Goal: Task Accomplishment & Management: Use online tool/utility

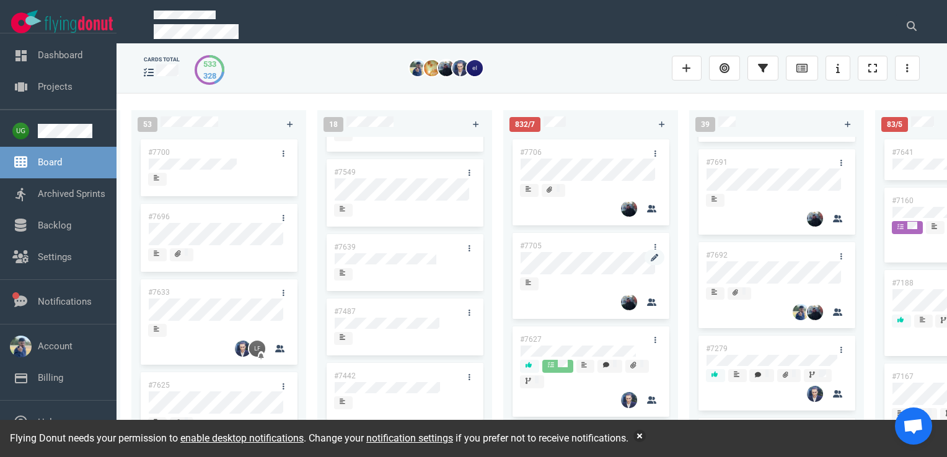
scroll to position [166, 0]
click at [905, 34] on button at bounding box center [911, 26] width 31 height 25
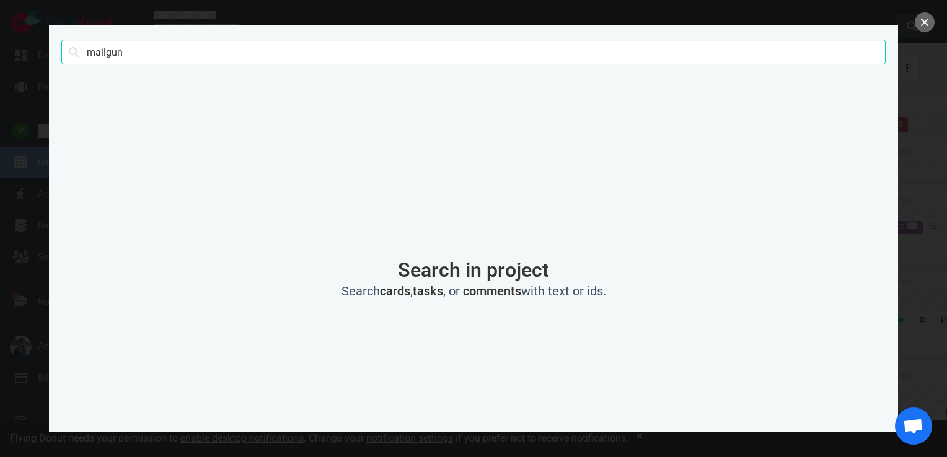
type input "mailgun"
click button "Search" at bounding box center [0, 0] width 0 height 0
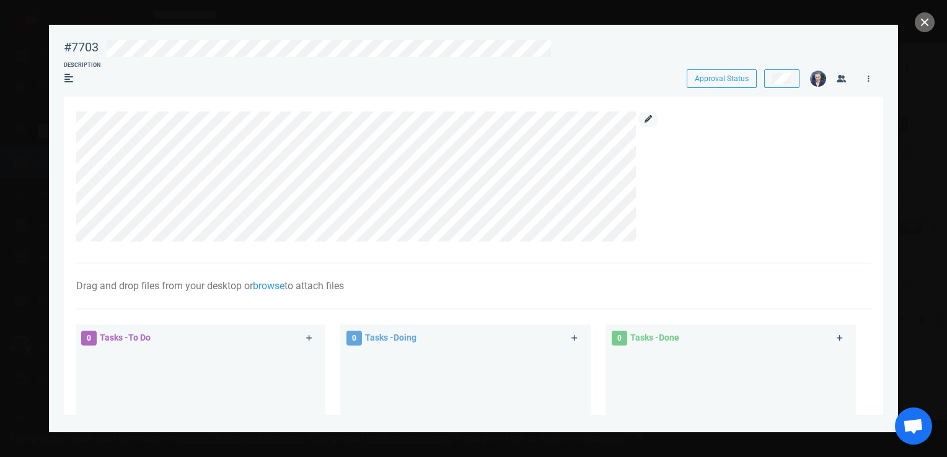
click at [641, 123] on link at bounding box center [648, 119] width 20 height 15
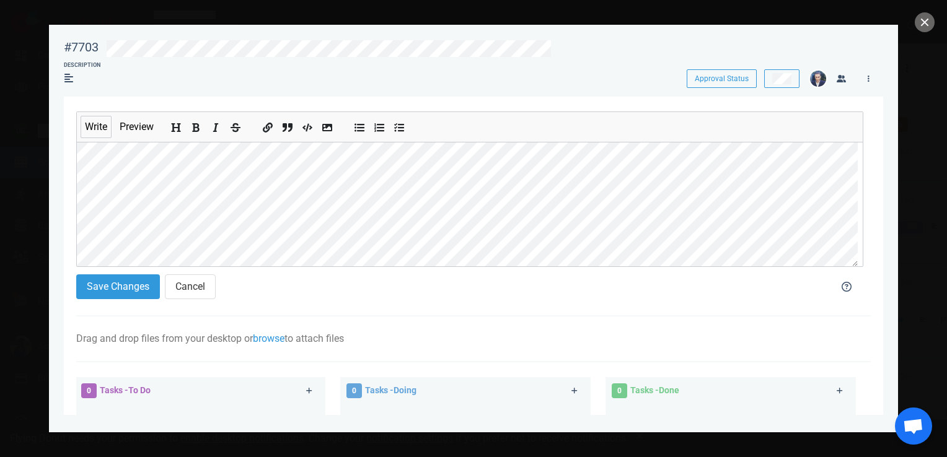
scroll to position [15, 0]
click at [253, 132] on ul at bounding box center [298, 127] width 92 height 30
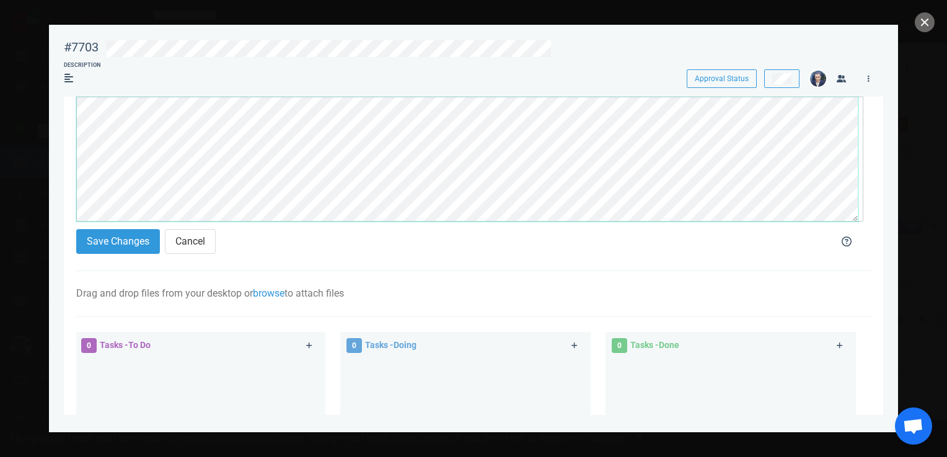
scroll to position [22, 0]
click at [71, 214] on section "Write Preview Save Changes Cancel Drag and drop files from your desktop or brow…" at bounding box center [473, 345] width 819 height 589
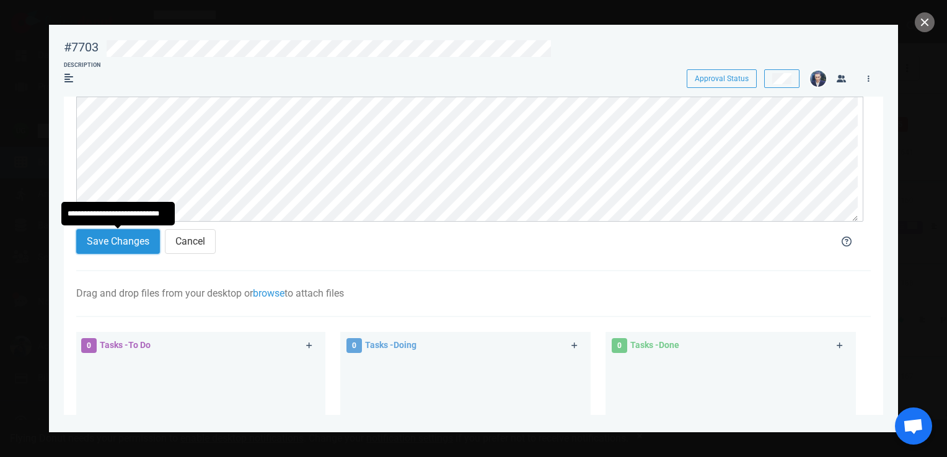
click at [99, 240] on button "Save Changes" at bounding box center [118, 241] width 84 height 25
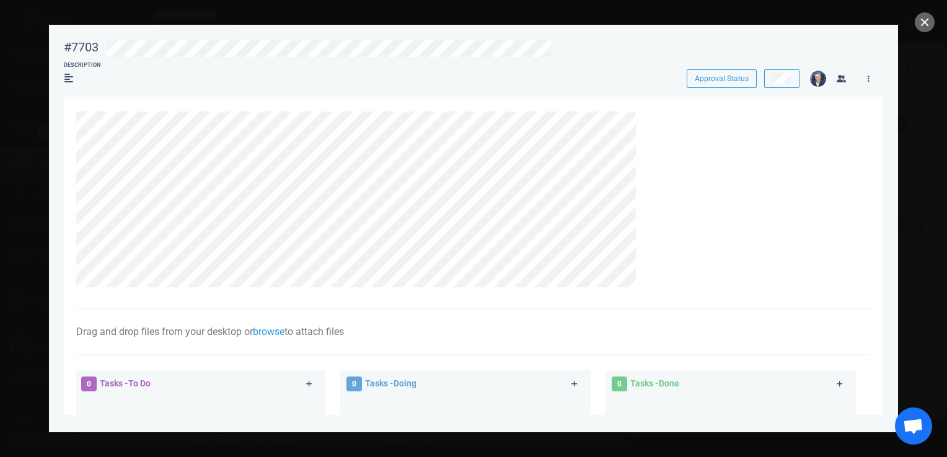
scroll to position [0, 0]
click at [651, 125] on link at bounding box center [648, 119] width 20 height 15
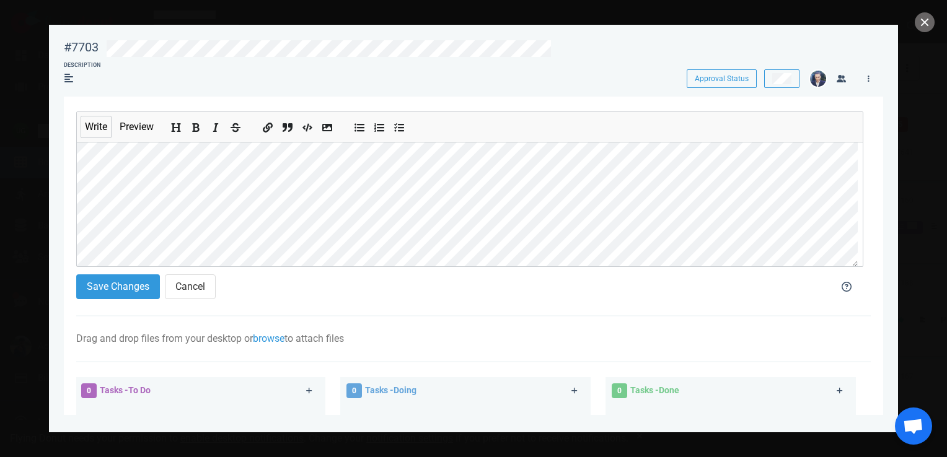
scroll to position [30, 0]
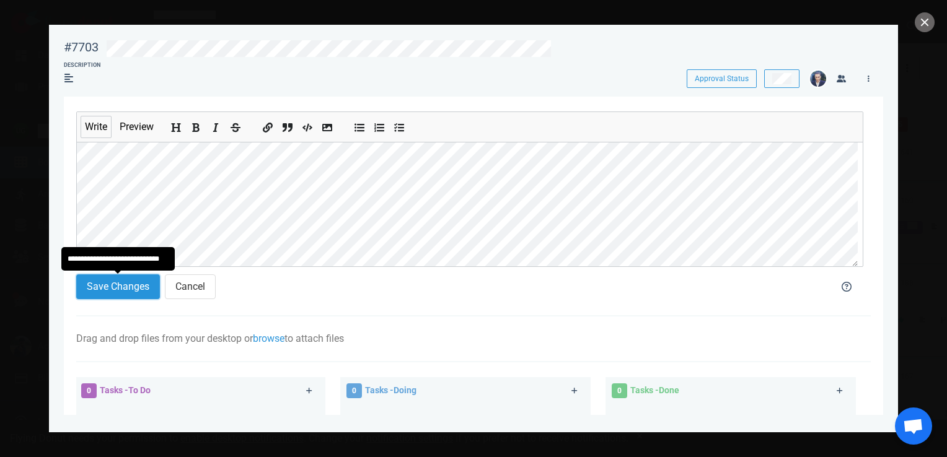
drag, startPoint x: 128, startPoint y: 295, endPoint x: 112, endPoint y: 287, distance: 18.0
click at [112, 287] on button "Save Changes" at bounding box center [118, 286] width 84 height 25
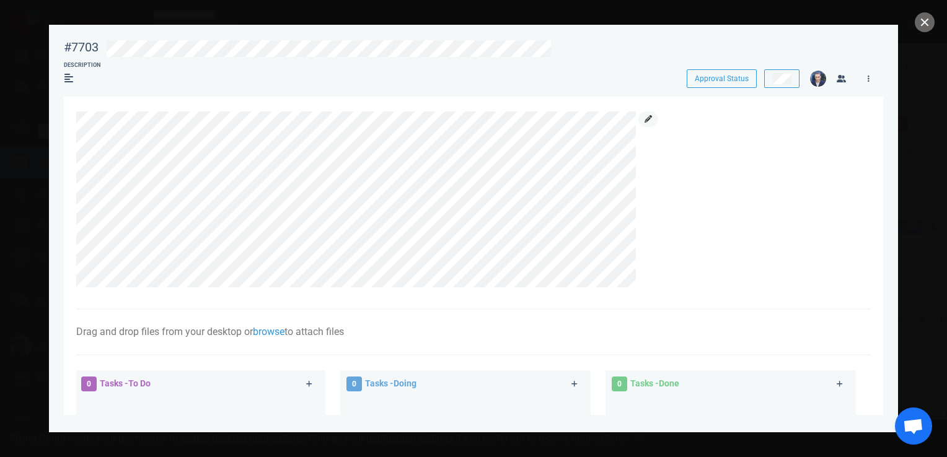
click at [647, 118] on icon at bounding box center [647, 118] width 7 height 7
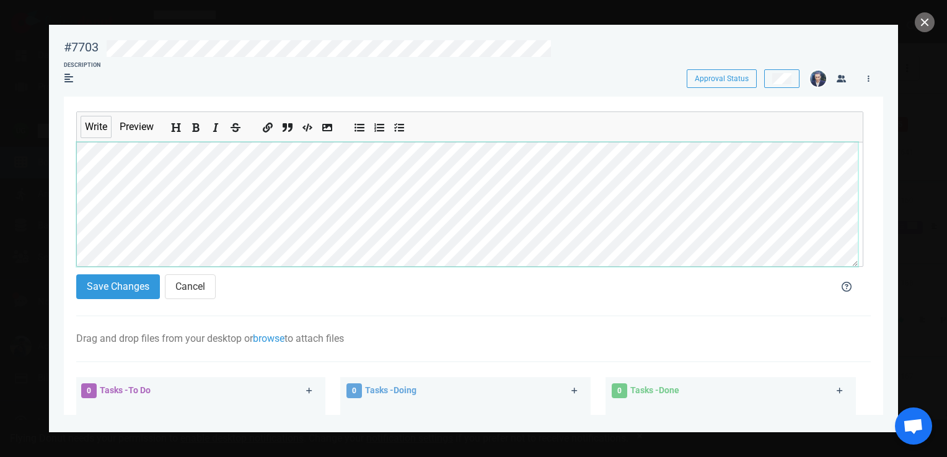
scroll to position [342, 0]
click at [54, 227] on section "#7703 Approval Status Description Approval Status Write Preview Save Changes Ca…" at bounding box center [473, 224] width 849 height 398
click at [57, 305] on section "#7703 Approval Status Description Approval Status Write Preview Save Changes Ca…" at bounding box center [473, 224] width 849 height 398
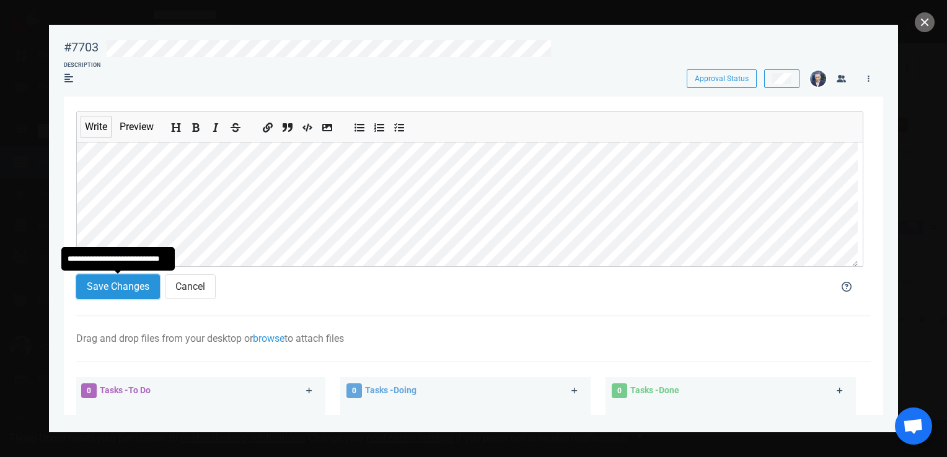
click at [105, 286] on button "Save Changes" at bounding box center [118, 286] width 84 height 25
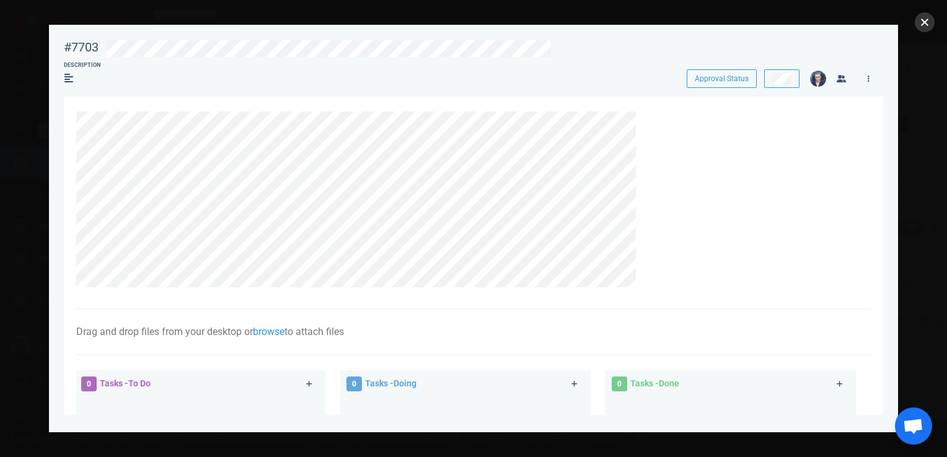
click at [925, 21] on button "close" at bounding box center [925, 22] width 20 height 20
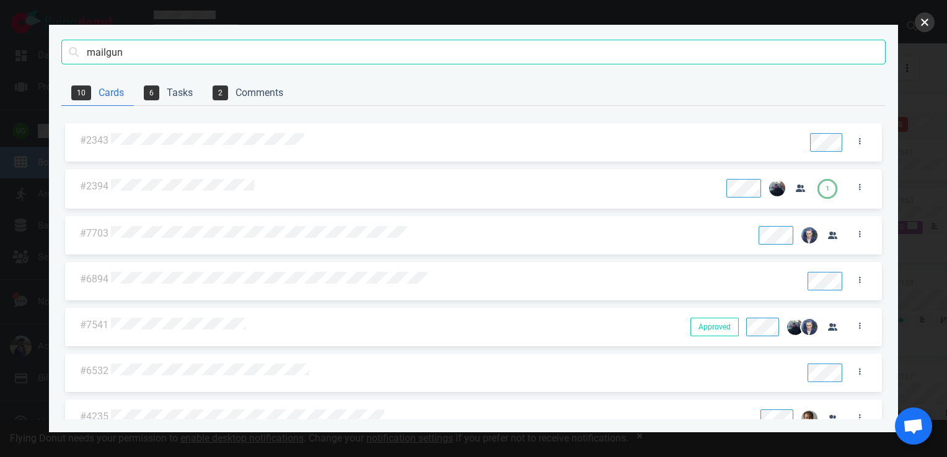
click at [924, 24] on button "close" at bounding box center [925, 22] width 20 height 20
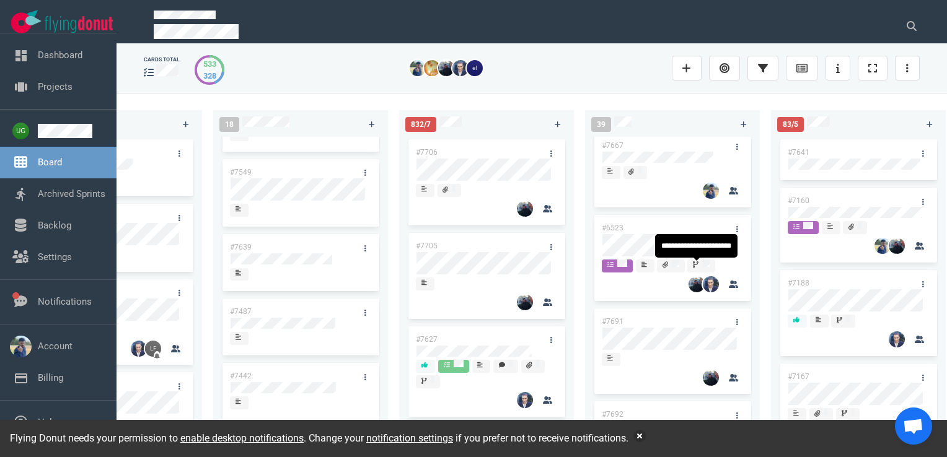
scroll to position [0, 0]
